Goal: Information Seeking & Learning: Learn about a topic

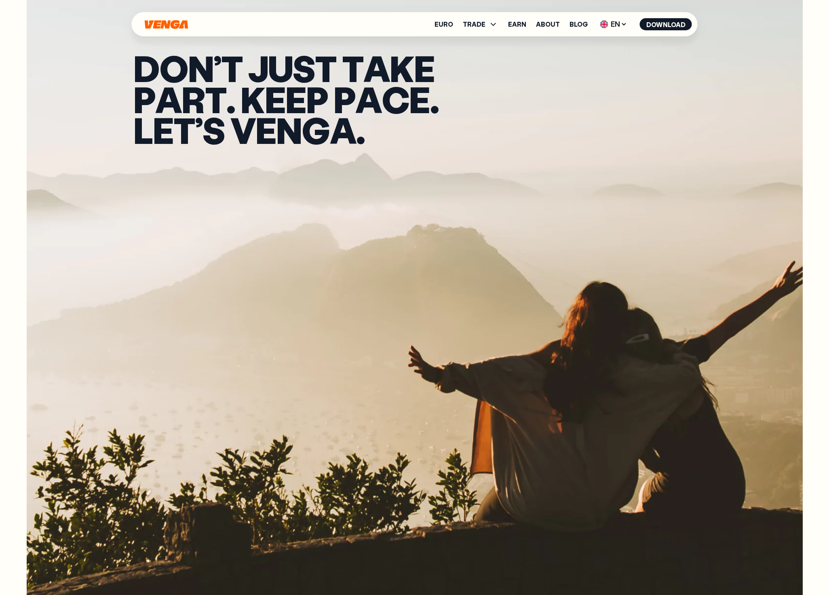
scroll to position [404, 0]
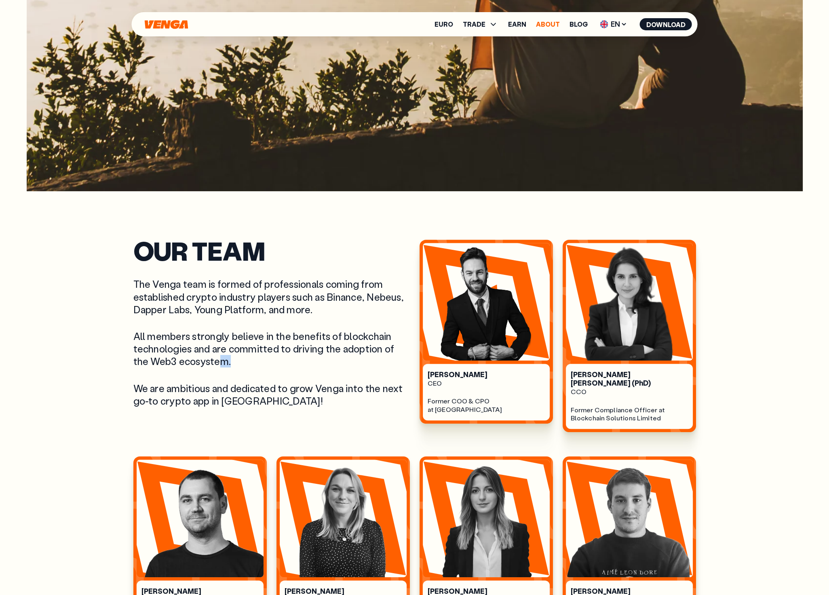
click at [552, 26] on link "About" at bounding box center [548, 24] width 24 height 6
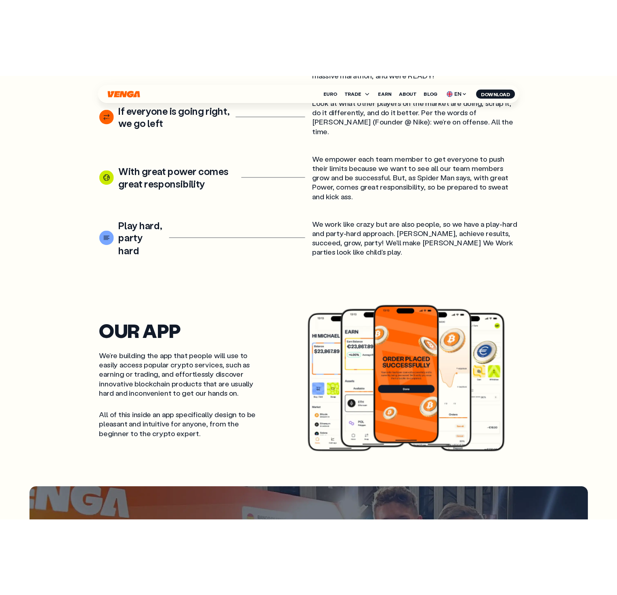
scroll to position [1515, 0]
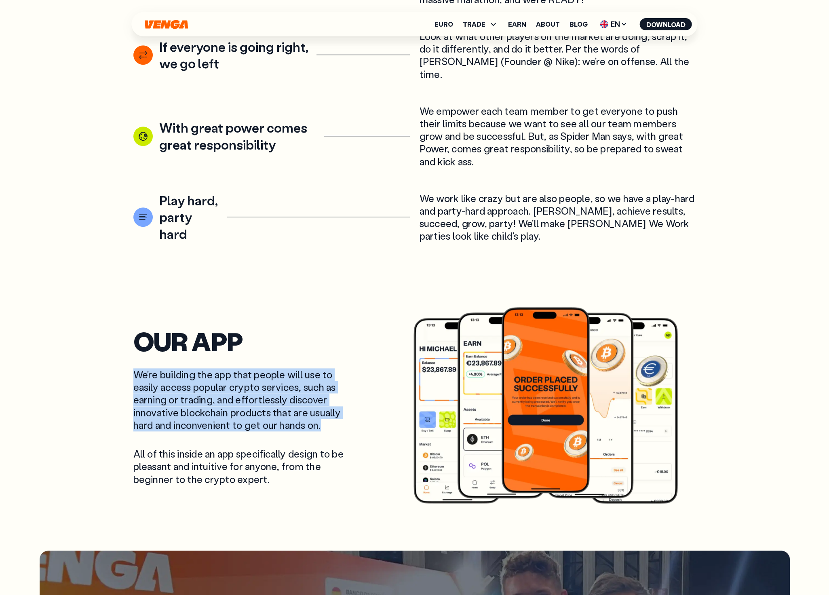
drag, startPoint x: 135, startPoint y: 339, endPoint x: 330, endPoint y: 397, distance: 203.7
click at [330, 397] on div "OUr App We’re building the app that people will use to easily access popular cr…" at bounding box center [260, 407] width 254 height 155
copy p "We’re building the app that people will use to easily access popular crypto ser…"
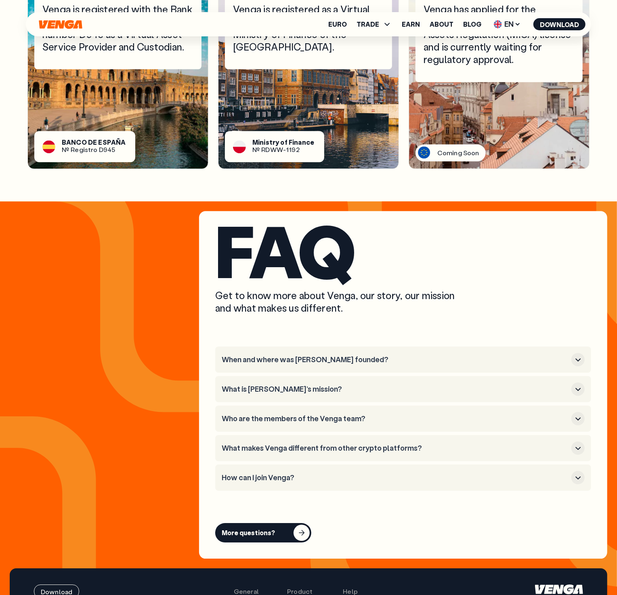
scroll to position [3030, 0]
click at [273, 385] on h3 "What is [PERSON_NAME]’s mission?" at bounding box center [395, 389] width 347 height 9
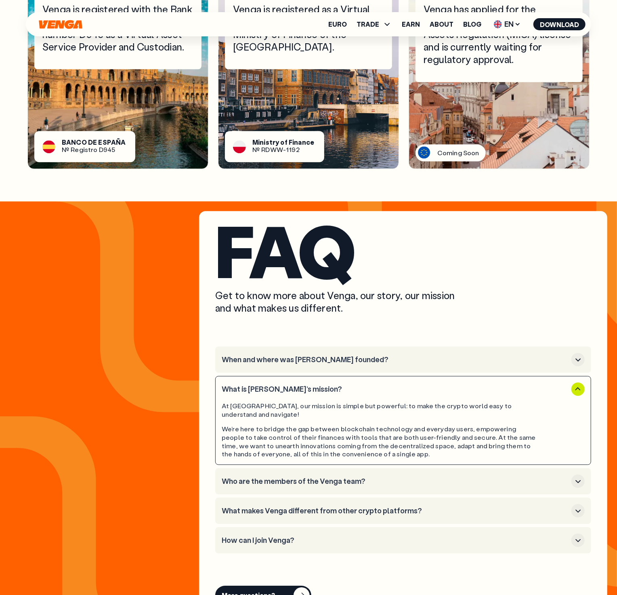
click at [344, 477] on h3 "Who are the members of the Venga team?" at bounding box center [395, 481] width 347 height 9
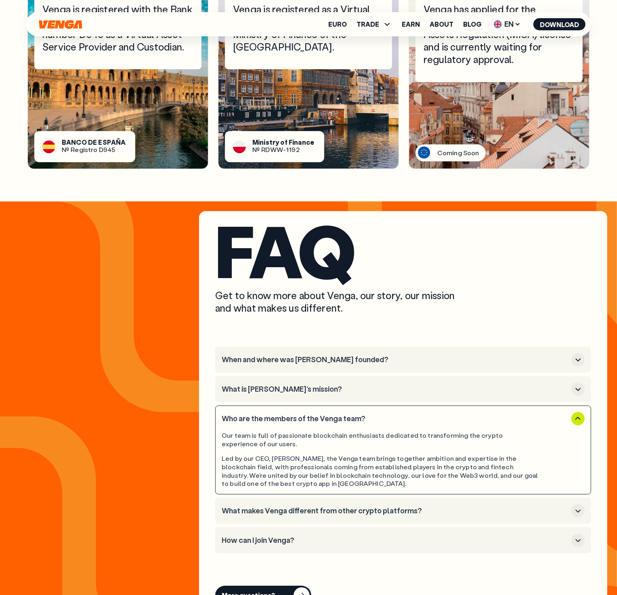
click at [580, 414] on icon "button" at bounding box center [579, 419] width 10 height 10
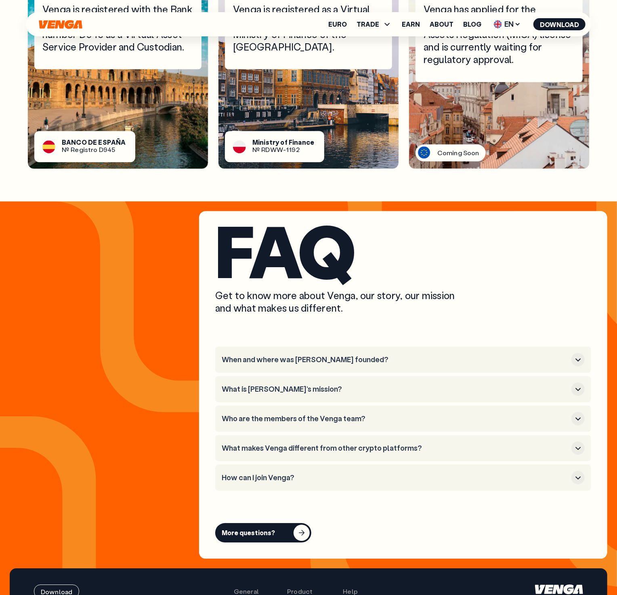
click at [391, 444] on h3 "What makes Venga different from other crypto platforms?" at bounding box center [395, 448] width 347 height 9
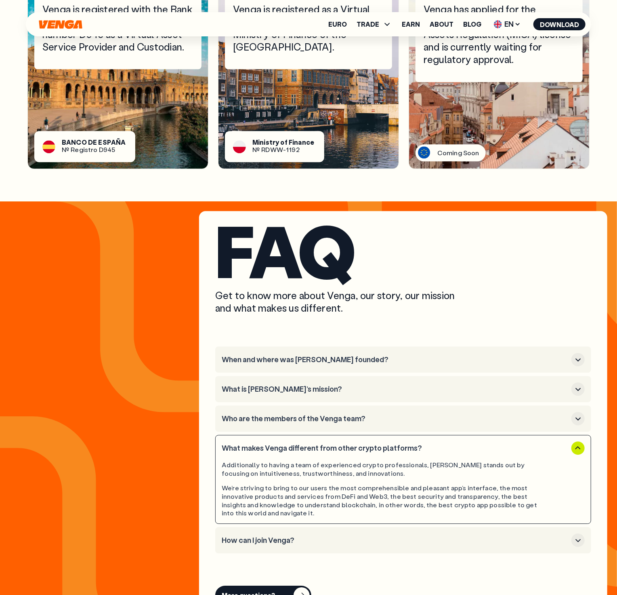
click at [257, 536] on h3 "How can I join Venga?" at bounding box center [395, 540] width 347 height 9
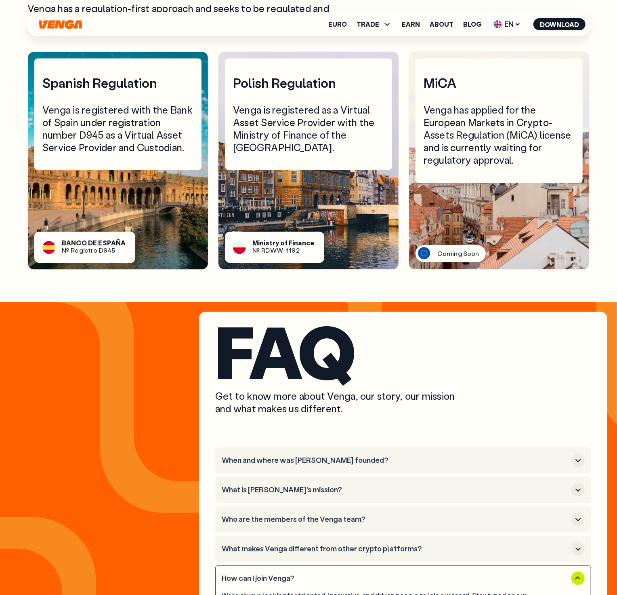
scroll to position [2929, 0]
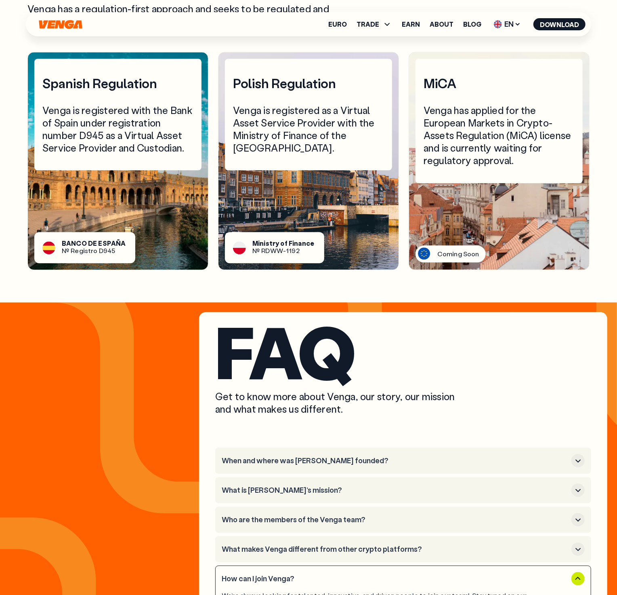
click at [136, 513] on section "FAQ Get to know more about Venga, our story, our mission and what makes us diff…" at bounding box center [309, 497] width 598 height 371
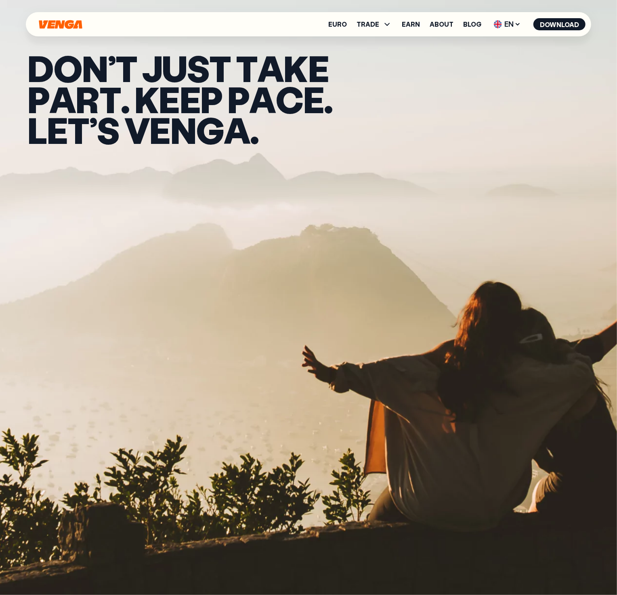
scroll to position [0, 0]
click at [390, 22] on icon at bounding box center [388, 24] width 10 height 10
click at [374, 74] on link "Exchange" at bounding box center [374, 76] width 32 height 8
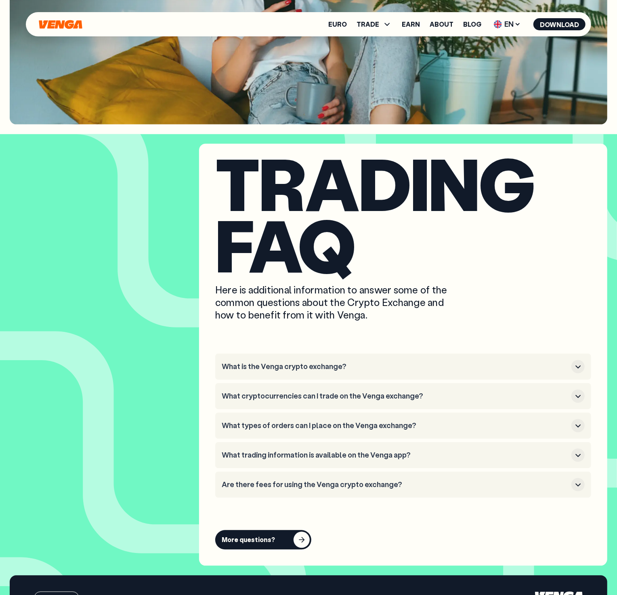
scroll to position [2525, 0]
click at [320, 365] on h3 "What is the Venga crypto exchange?" at bounding box center [395, 366] width 347 height 9
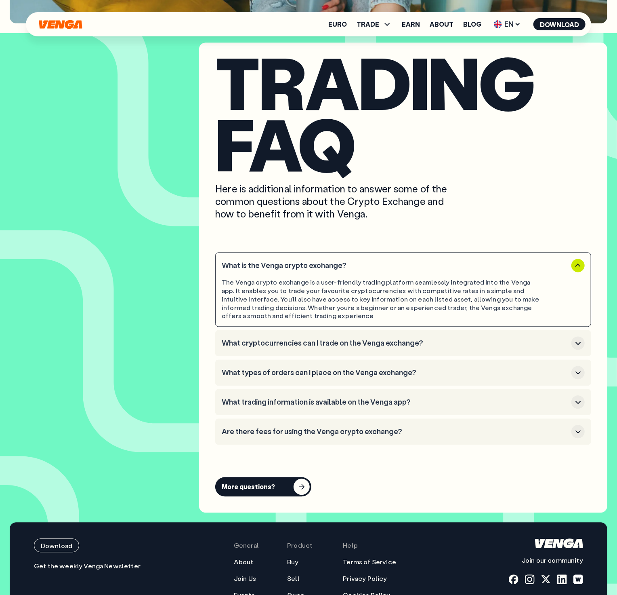
click at [299, 348] on button "What cryptocurrencies can I trade on the Venga exchange?" at bounding box center [403, 343] width 363 height 13
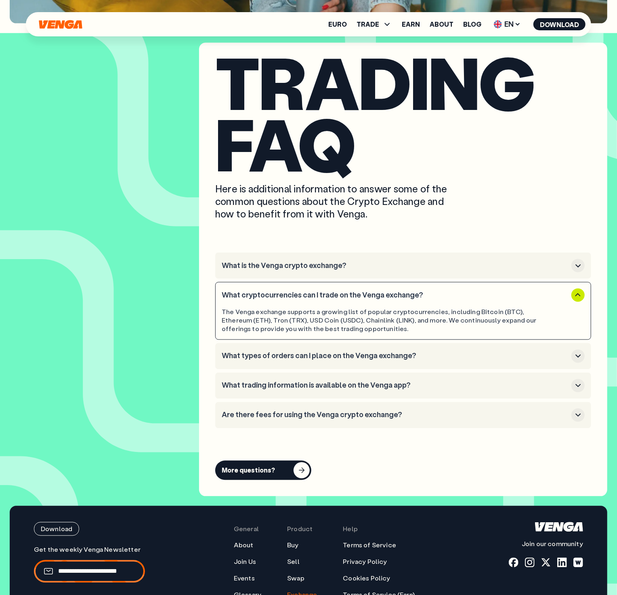
click at [295, 359] on h3 "What types of orders can I place on the Venga exchange?" at bounding box center [395, 356] width 347 height 9
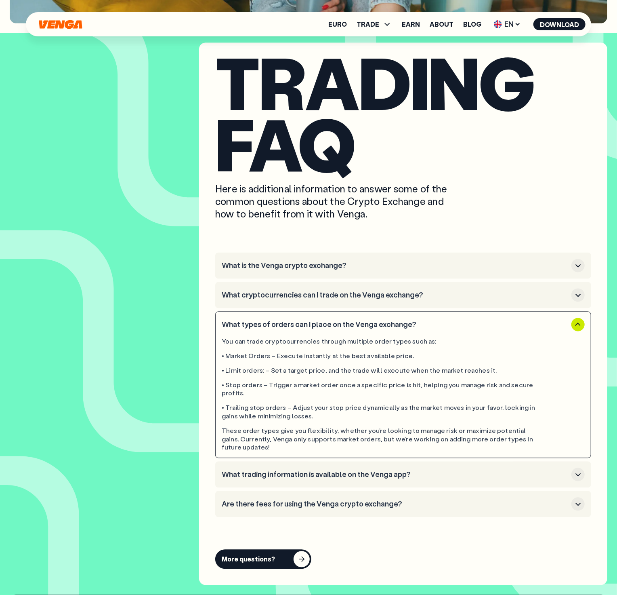
click at [576, 325] on icon "button" at bounding box center [579, 325] width 10 height 10
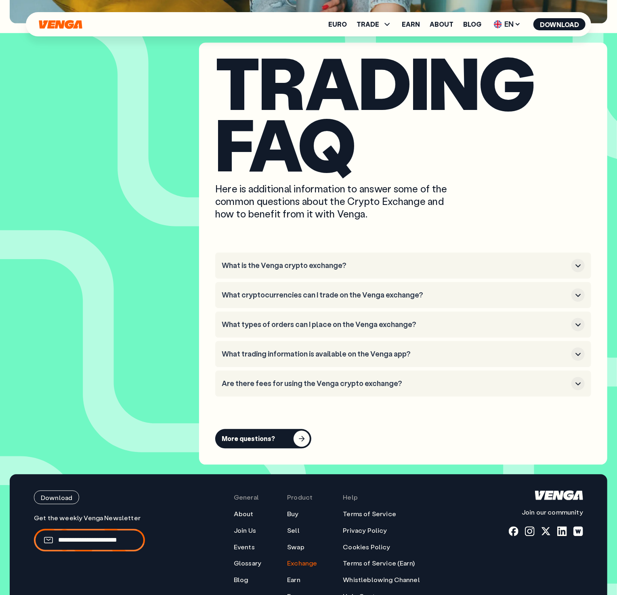
click at [381, 352] on h3 "What trading information is available on the Venga app?" at bounding box center [395, 354] width 347 height 9
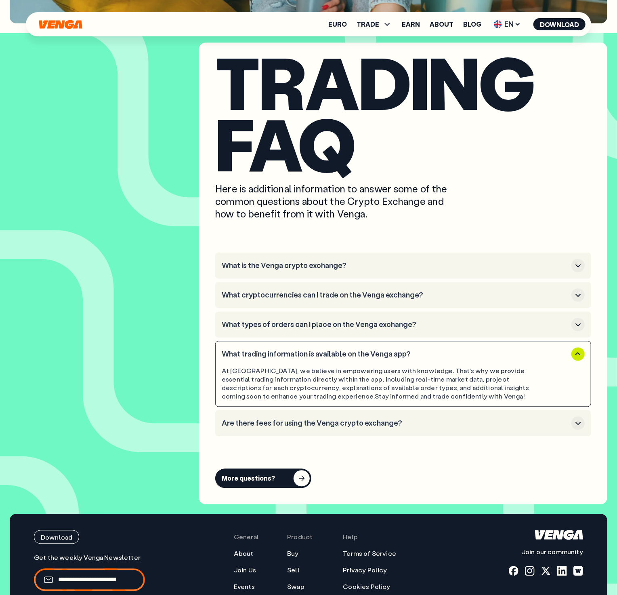
click at [367, 427] on button "Are there fees for using the Venga crypto exchange?" at bounding box center [403, 423] width 363 height 13
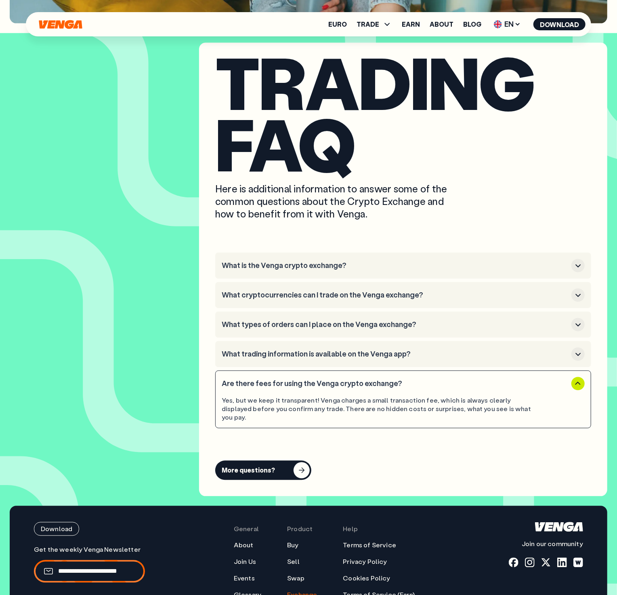
click at [304, 350] on h3 "What trading information is available on the Venga app?" at bounding box center [395, 354] width 347 height 9
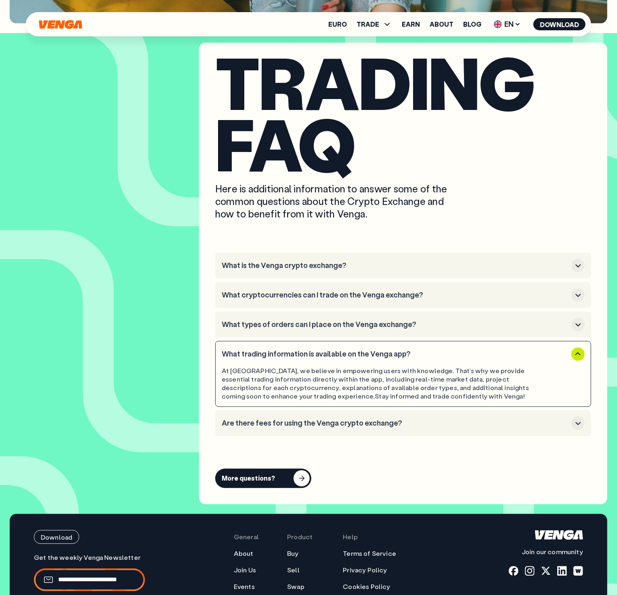
click at [343, 333] on li "What types of orders can I place on the Venga exchange?" at bounding box center [403, 325] width 376 height 26
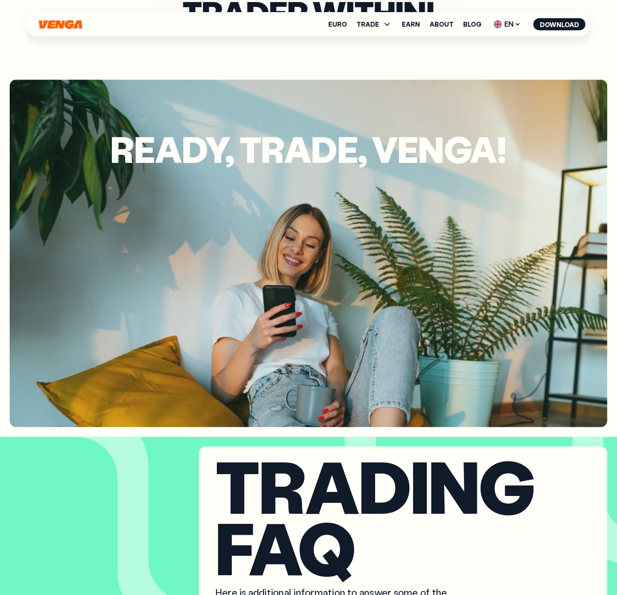
scroll to position [2223, 0]
click at [345, 27] on link "Euro" at bounding box center [338, 24] width 19 height 6
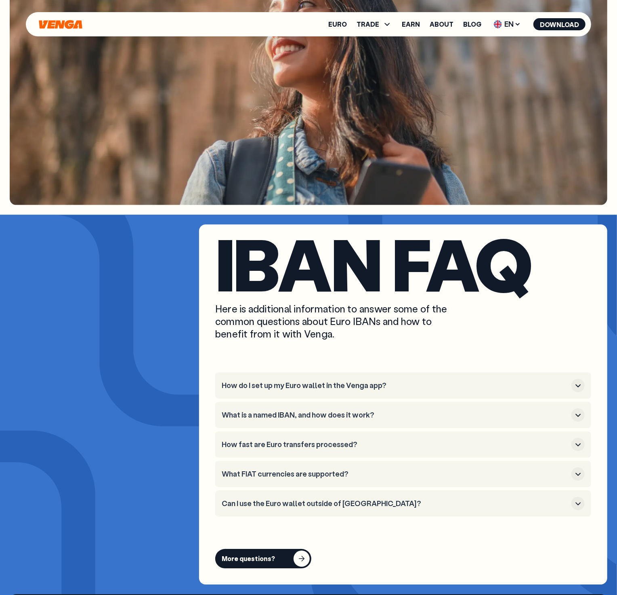
scroll to position [3030, 0]
click at [303, 381] on h3 "How do I set up my Euro wallet in the Venga app?" at bounding box center [395, 385] width 347 height 9
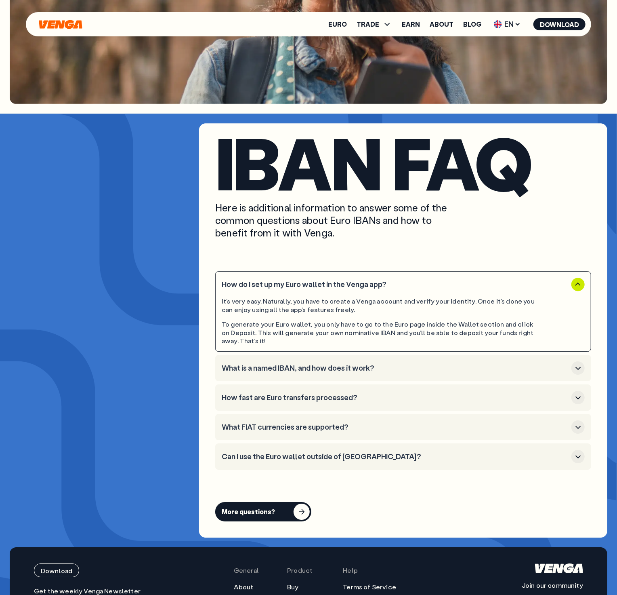
scroll to position [3131, 0]
click at [324, 414] on li "What FIAT currencies are supported?" at bounding box center [403, 427] width 376 height 26
click at [324, 423] on h3 "What FIAT currencies are supported?" at bounding box center [395, 427] width 347 height 9
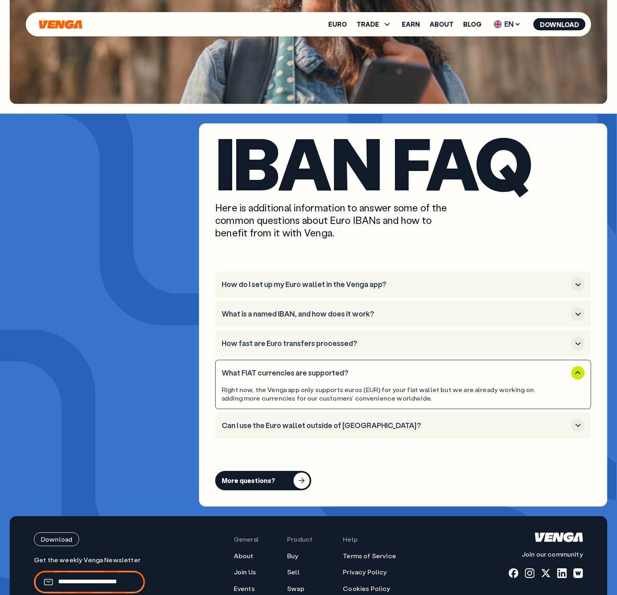
click at [322, 386] on div "Right now, the Venga app only supports euros (EUR) for your fiat wallet but we …" at bounding box center [381, 394] width 318 height 17
click at [378, 421] on h3 "Can I use the Euro wallet outside of [GEOGRAPHIC_DATA]?" at bounding box center [395, 425] width 347 height 9
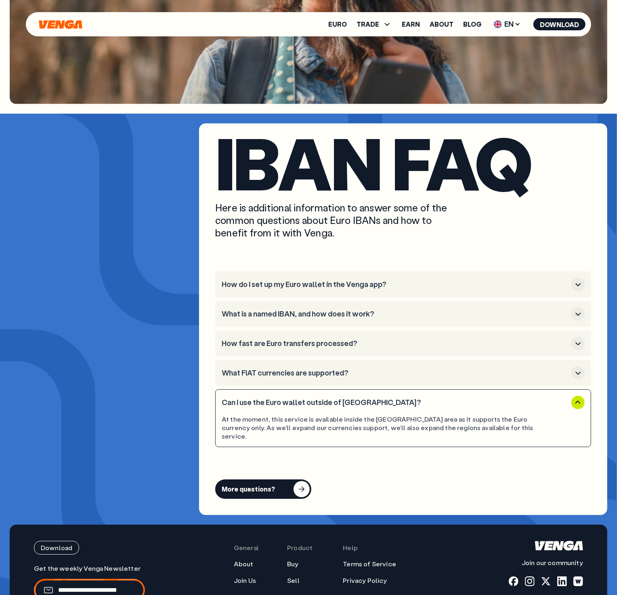
click at [393, 398] on h3 "Can I use the Euro wallet outside of [GEOGRAPHIC_DATA]?" at bounding box center [395, 402] width 347 height 9
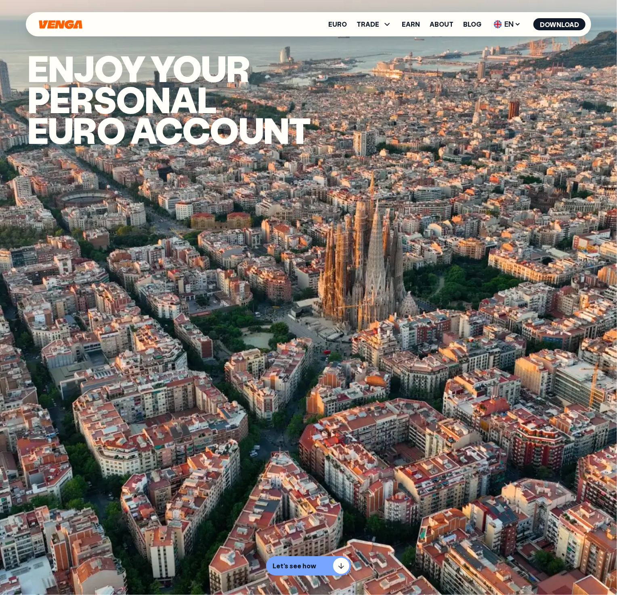
scroll to position [0, 0]
click at [417, 27] on link "Earn" at bounding box center [411, 24] width 18 height 6
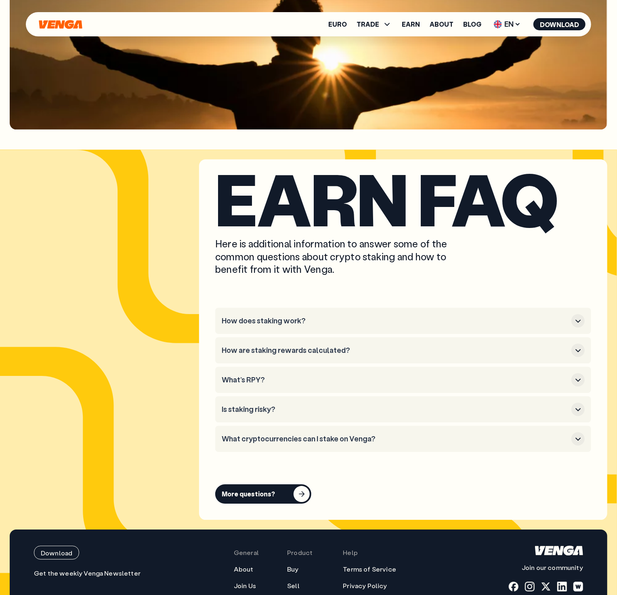
scroll to position [4849, 0]
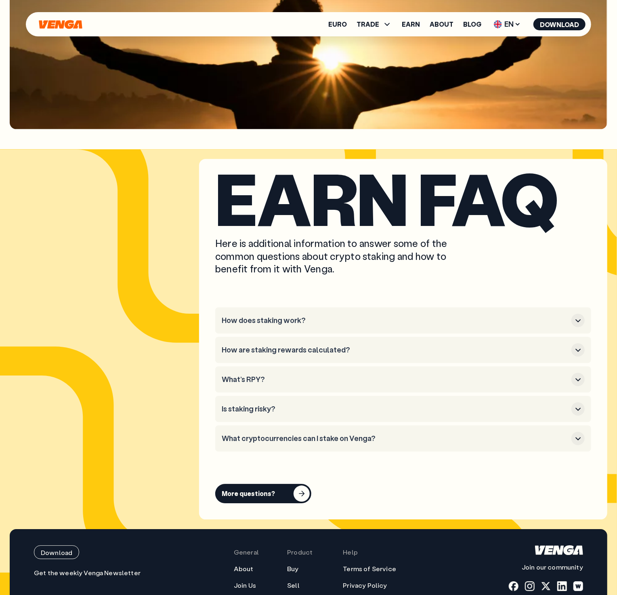
click at [266, 386] on li "What’s RPY?" at bounding box center [403, 379] width 376 height 26
click at [249, 377] on h3 "What’s RPY?" at bounding box center [395, 379] width 347 height 9
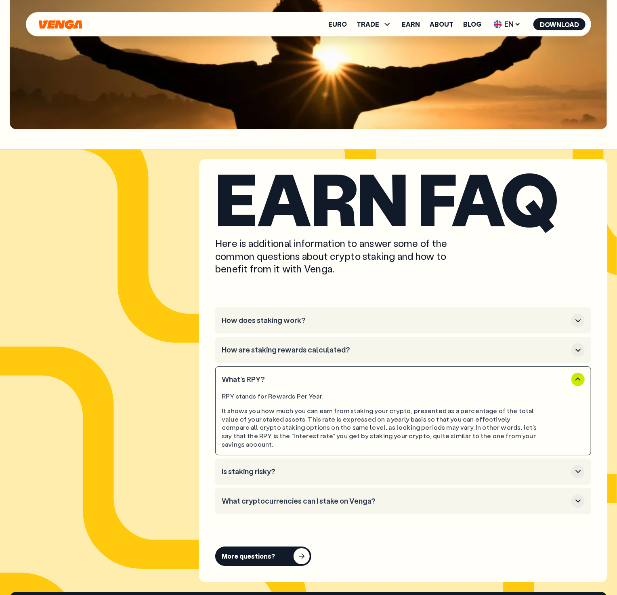
click at [249, 375] on h3 "What’s RPY?" at bounding box center [395, 379] width 347 height 9
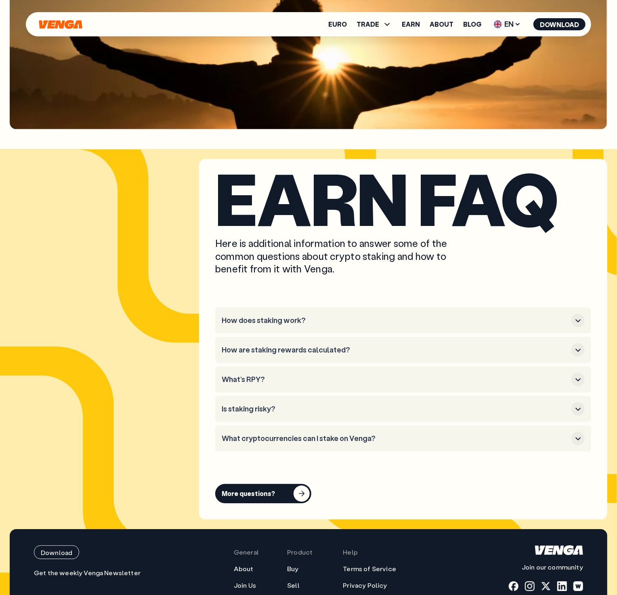
click at [256, 405] on h3 "Is staking risky?" at bounding box center [395, 409] width 347 height 9
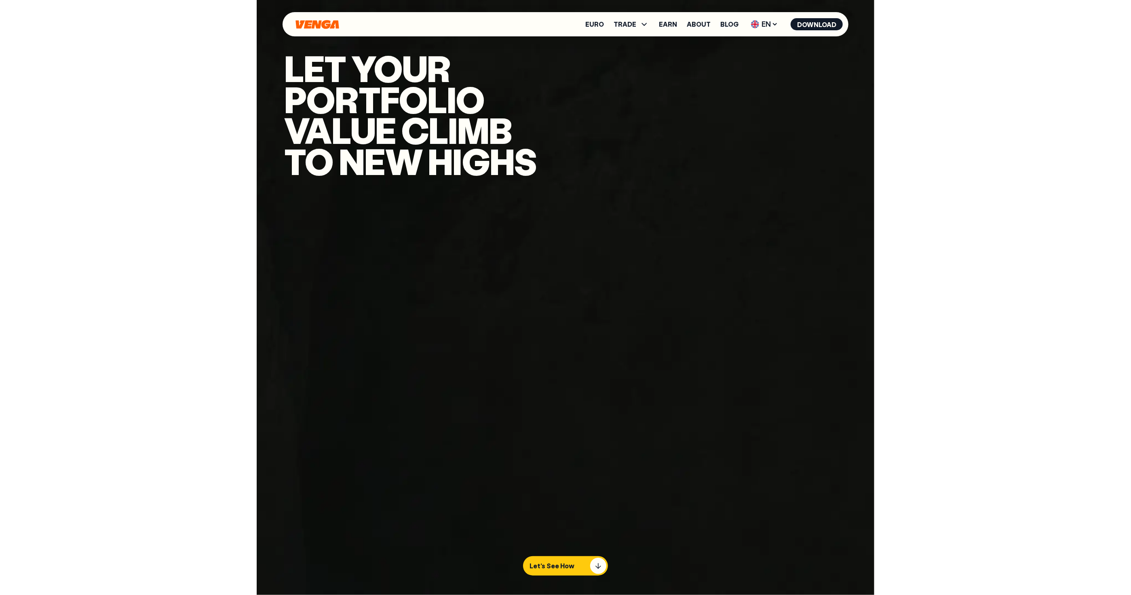
scroll to position [0, 0]
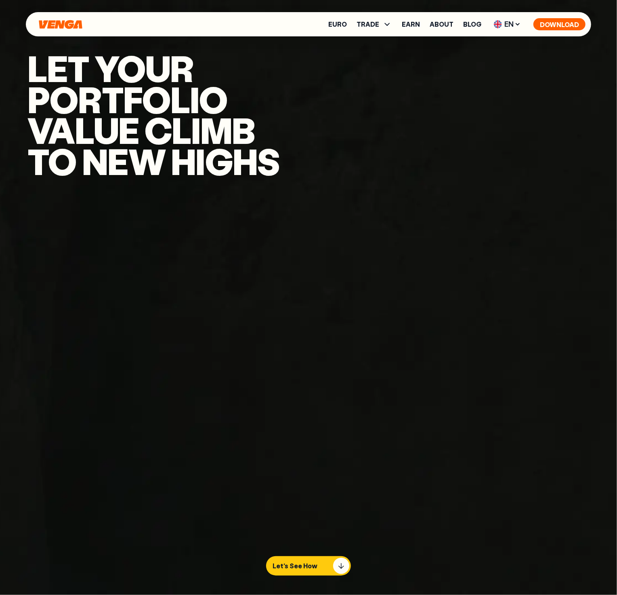
click at [563, 23] on button "Download" at bounding box center [560, 24] width 52 height 12
